Goal: Find specific page/section: Find specific page/section

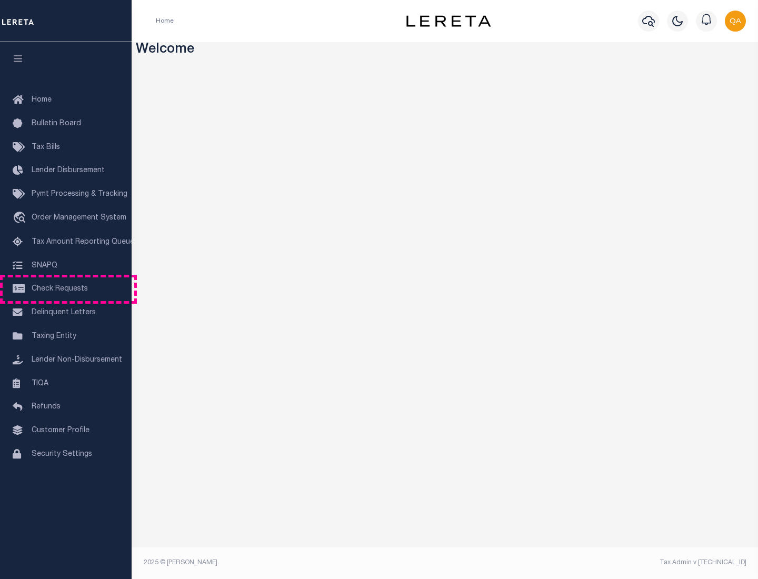
click at [66, 289] on span "Check Requests" at bounding box center [60, 288] width 56 height 7
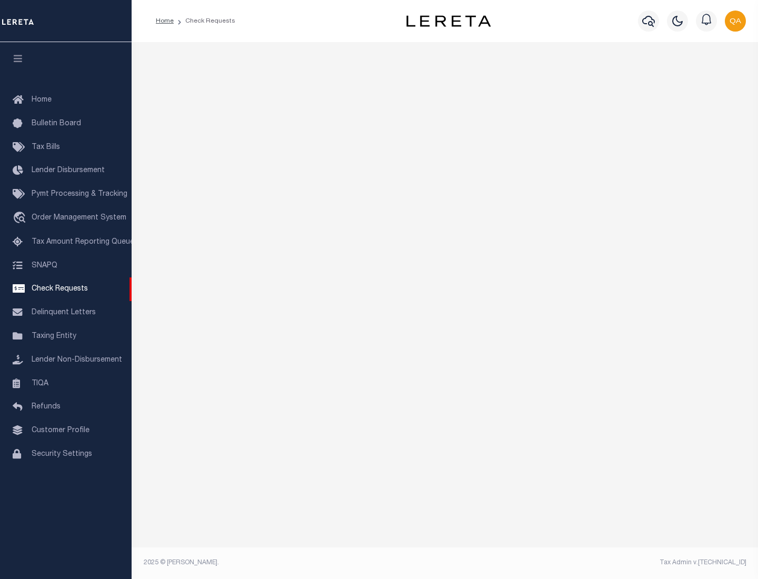
select select "50"
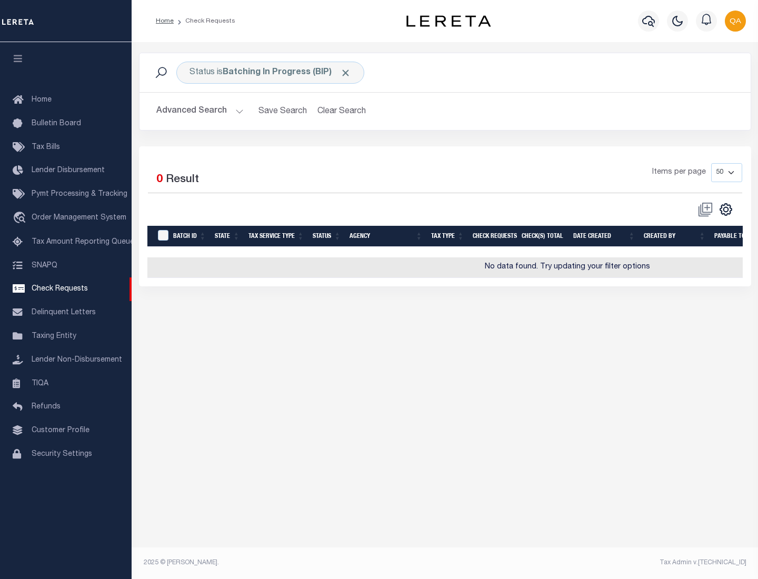
click at [346, 73] on span "Click to Remove" at bounding box center [345, 72] width 11 height 11
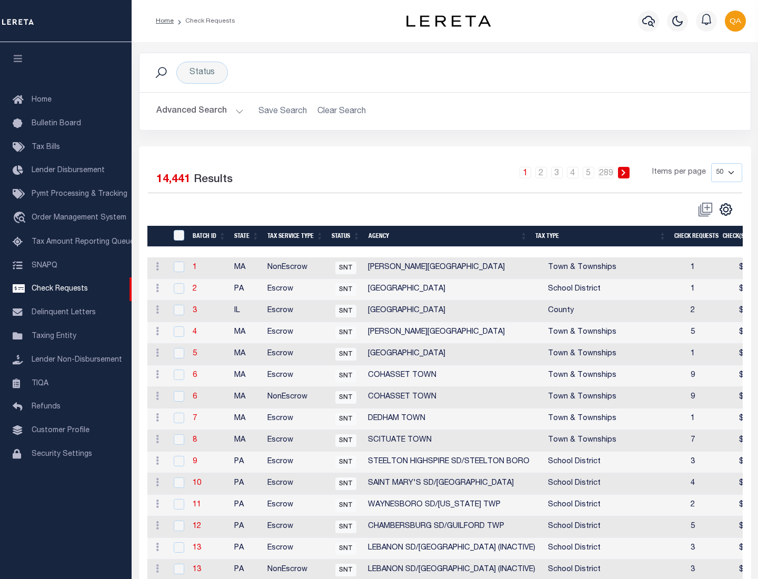
scroll to position [508, 0]
